Goal: Information Seeking & Learning: Find specific fact

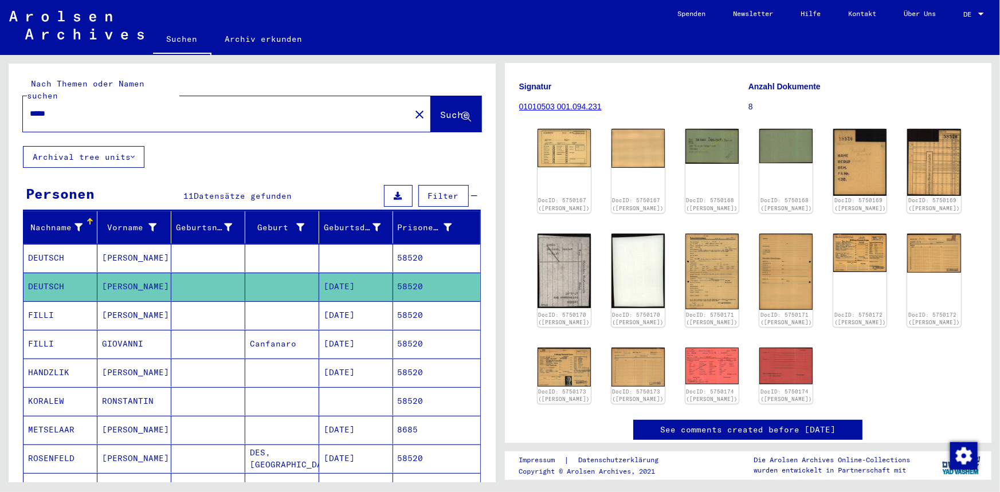
drag, startPoint x: 0, startPoint y: 0, endPoint x: -46, endPoint y: 84, distance: 96.2
click at [0, 84] on html "Suchen Archiv erkunden Spenden Newsletter Hilfe Kontakt Über Uns Suchen Archiv …" at bounding box center [500, 246] width 1000 height 492
type input "*****"
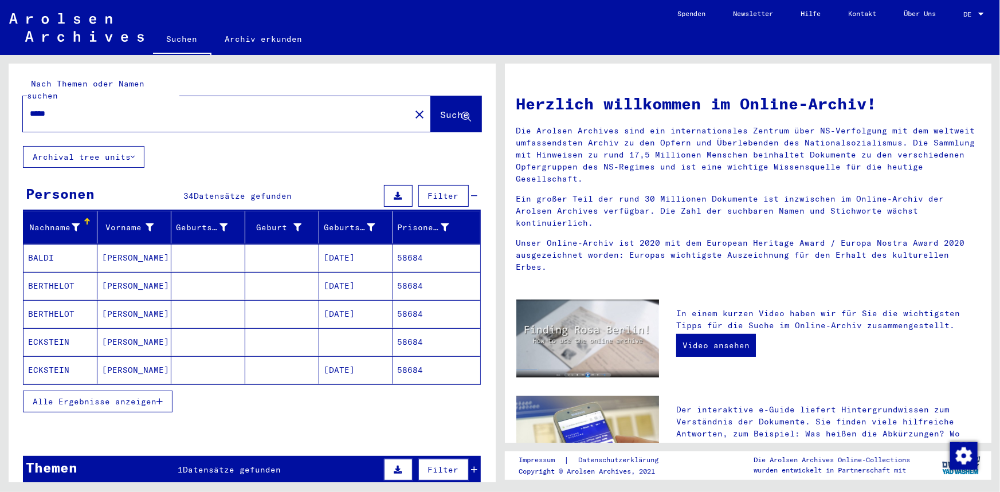
click at [136, 358] on mat-cell "[PERSON_NAME]" at bounding box center [134, 370] width 74 height 28
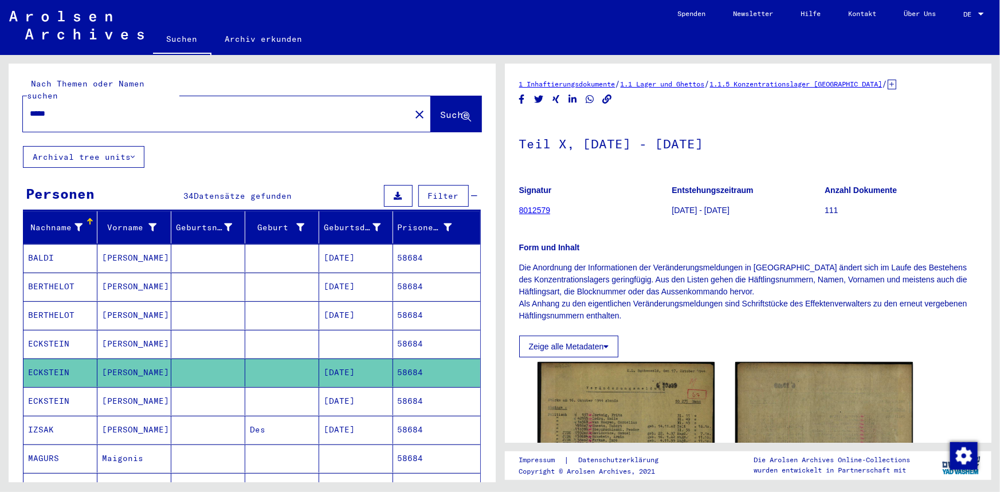
click at [138, 339] on mat-cell "[PERSON_NAME]" at bounding box center [134, 344] width 74 height 28
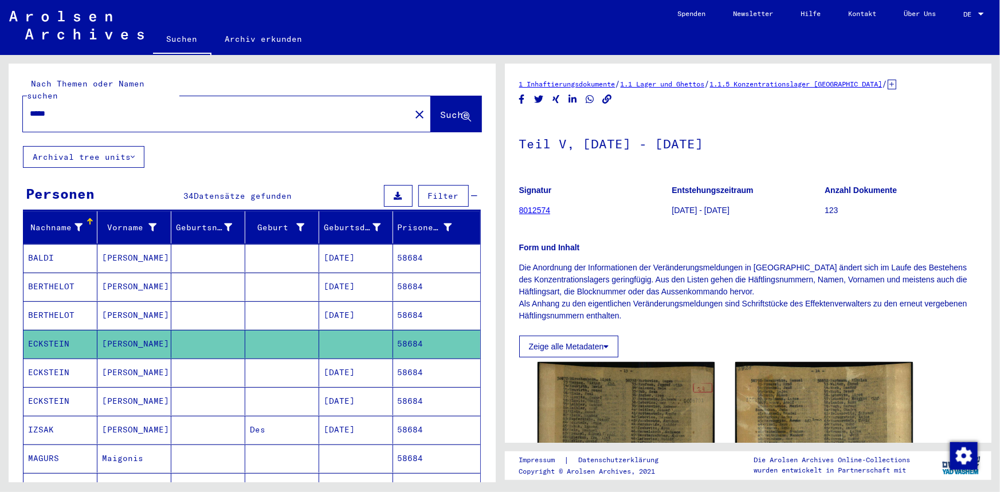
click at [149, 387] on mat-cell "[PERSON_NAME]" at bounding box center [134, 401] width 74 height 28
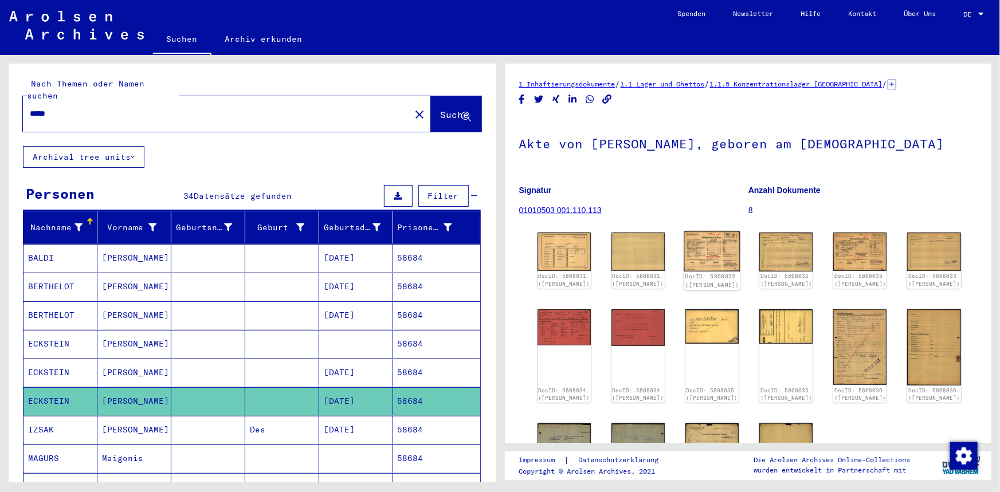
click at [725, 249] on img at bounding box center [712, 251] width 56 height 40
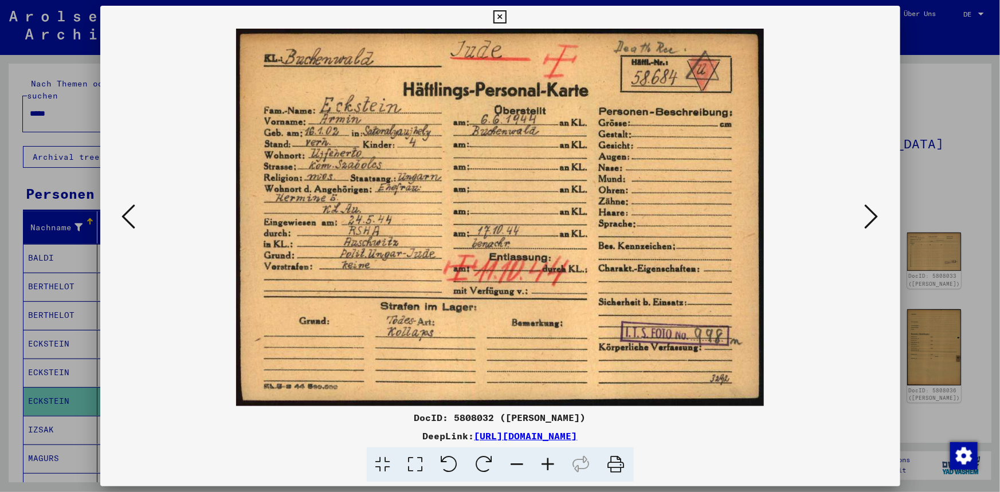
click at [866, 213] on icon at bounding box center [872, 217] width 14 height 28
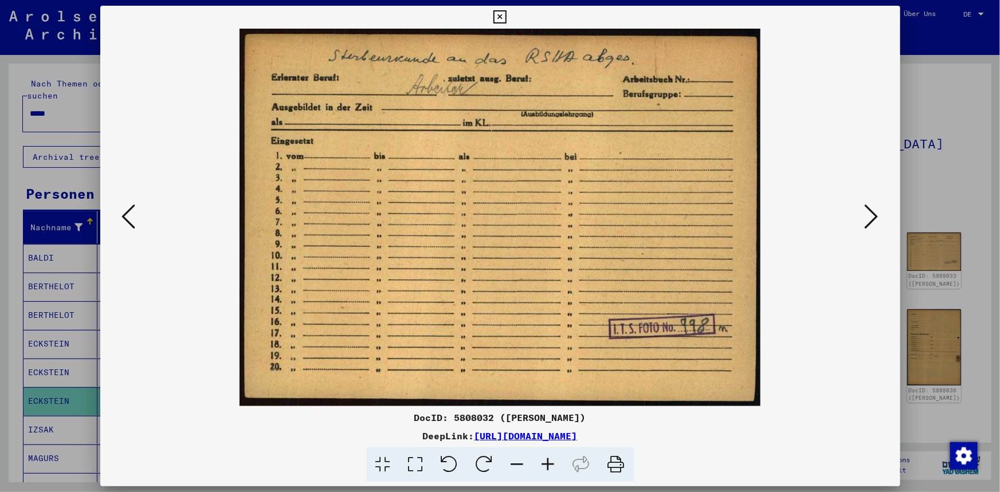
click at [866, 213] on icon at bounding box center [872, 217] width 14 height 28
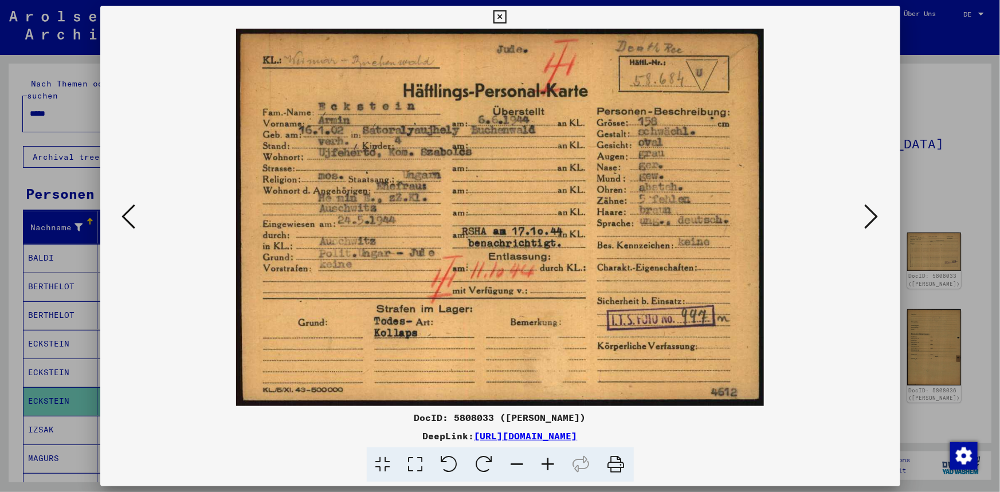
click at [498, 17] on icon at bounding box center [499, 17] width 13 height 14
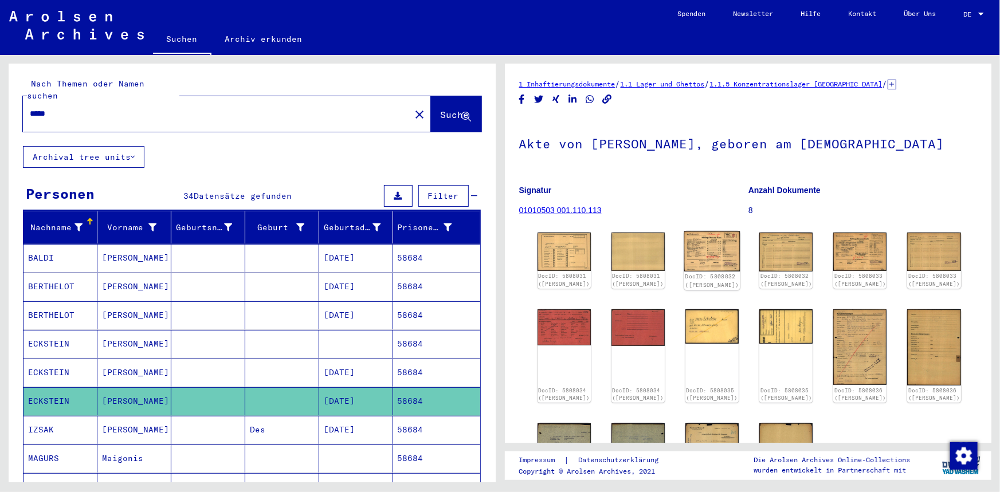
click at [714, 242] on img at bounding box center [712, 251] width 56 height 40
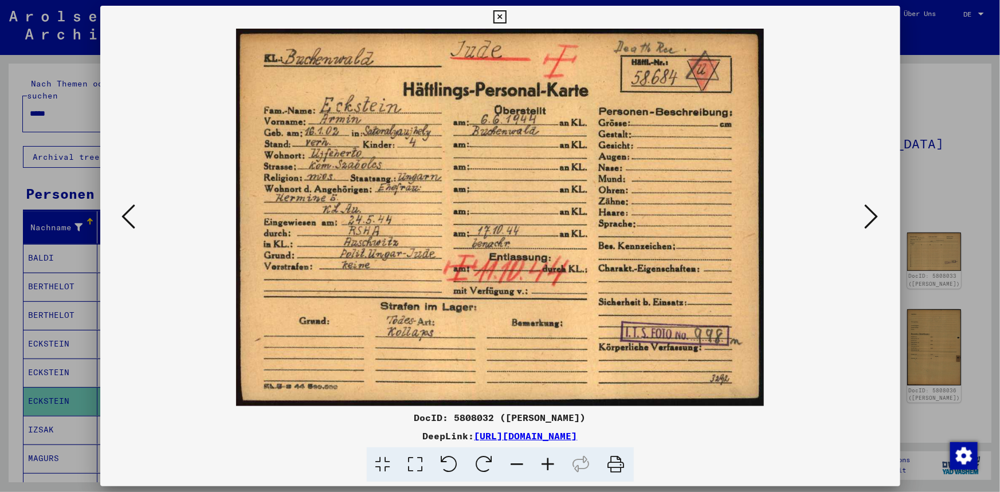
click at [948, 142] on div at bounding box center [500, 246] width 1000 height 492
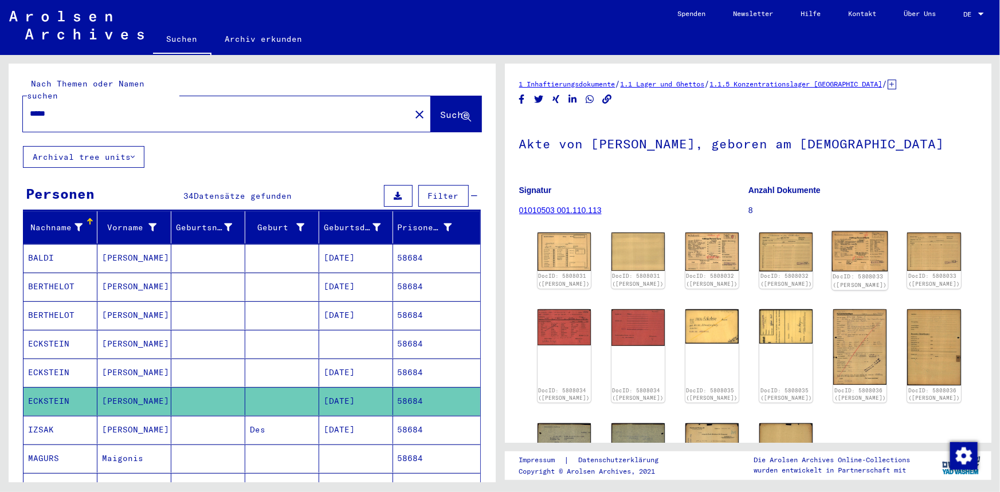
click at [865, 248] on img at bounding box center [860, 251] width 56 height 40
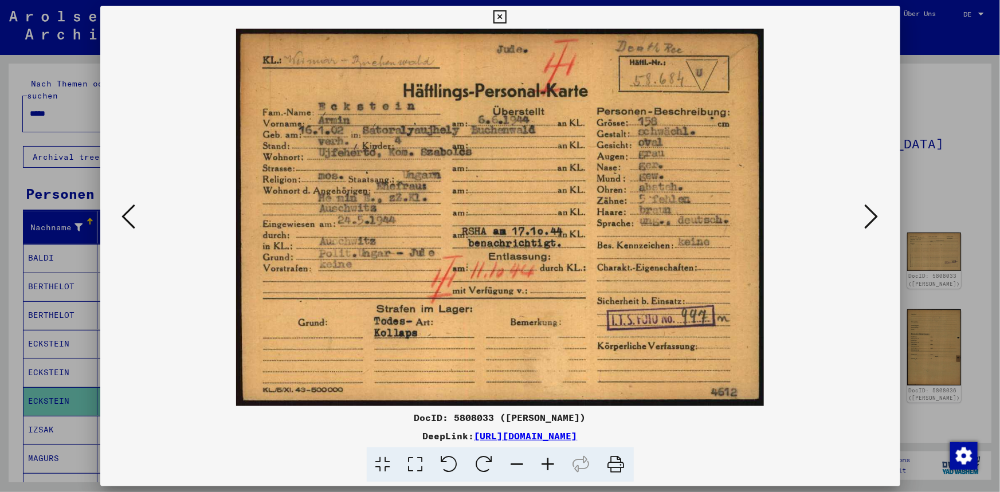
click at [900, 177] on div at bounding box center [500, 246] width 1000 height 492
